Goal: Check status

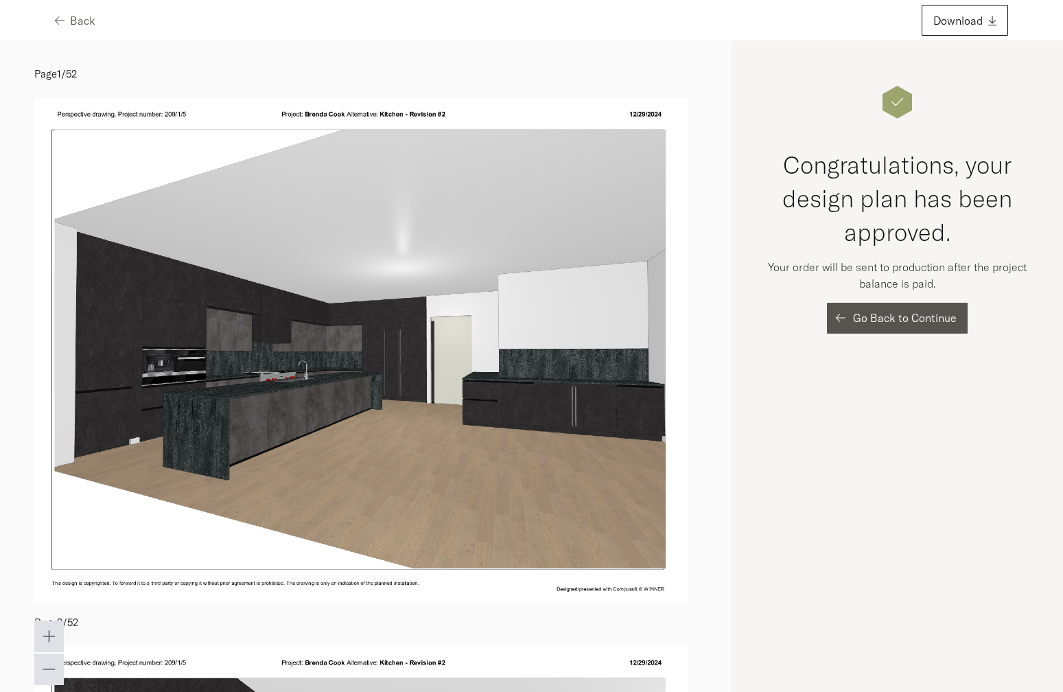
click at [869, 329] on button "Go Back to Continue" at bounding box center [897, 318] width 141 height 31
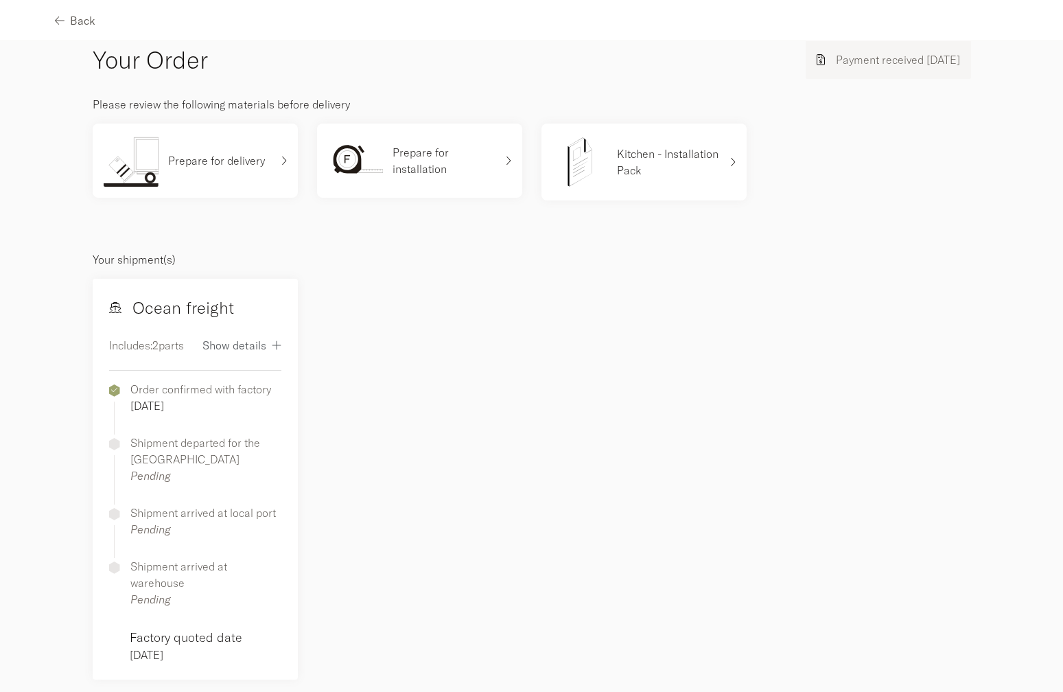
scroll to position [32, 0]
click at [75, 16] on span "Back" at bounding box center [82, 20] width 25 height 11
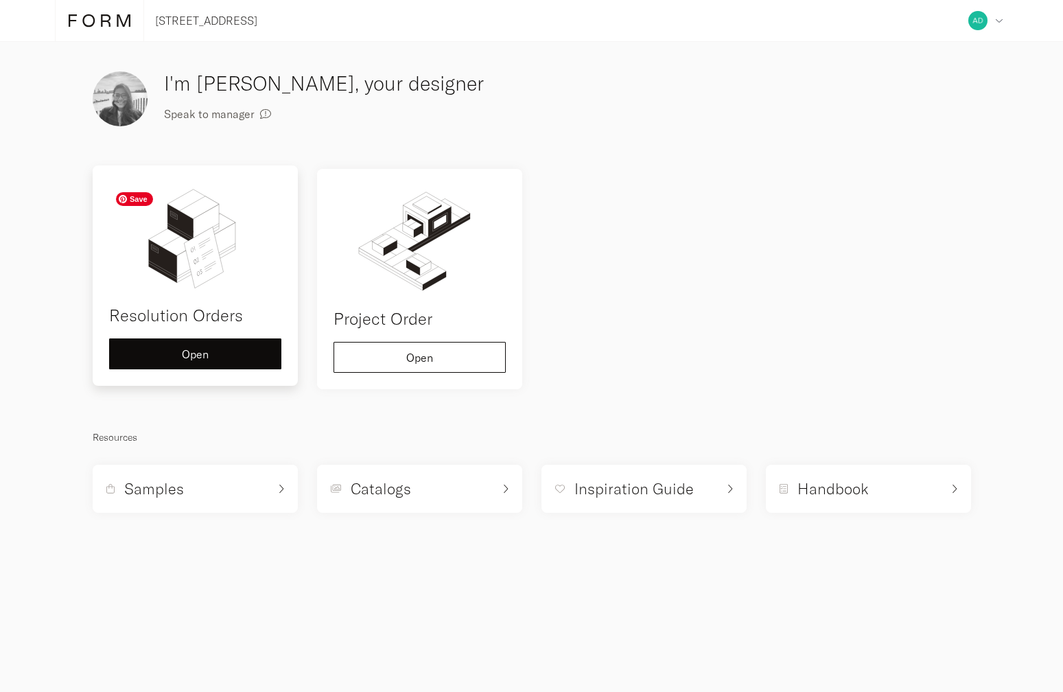
click at [201, 269] on img at bounding box center [195, 237] width 172 height 110
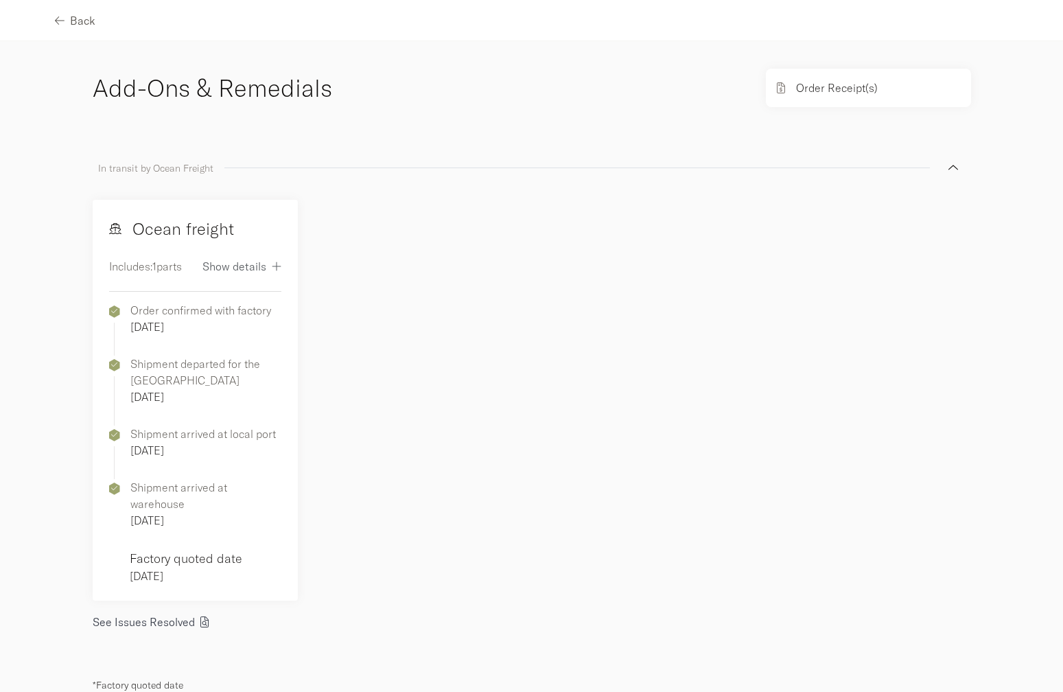
click at [180, 616] on span "See Issues Resolved" at bounding box center [144, 621] width 102 height 11
